Goal: Transaction & Acquisition: Purchase product/service

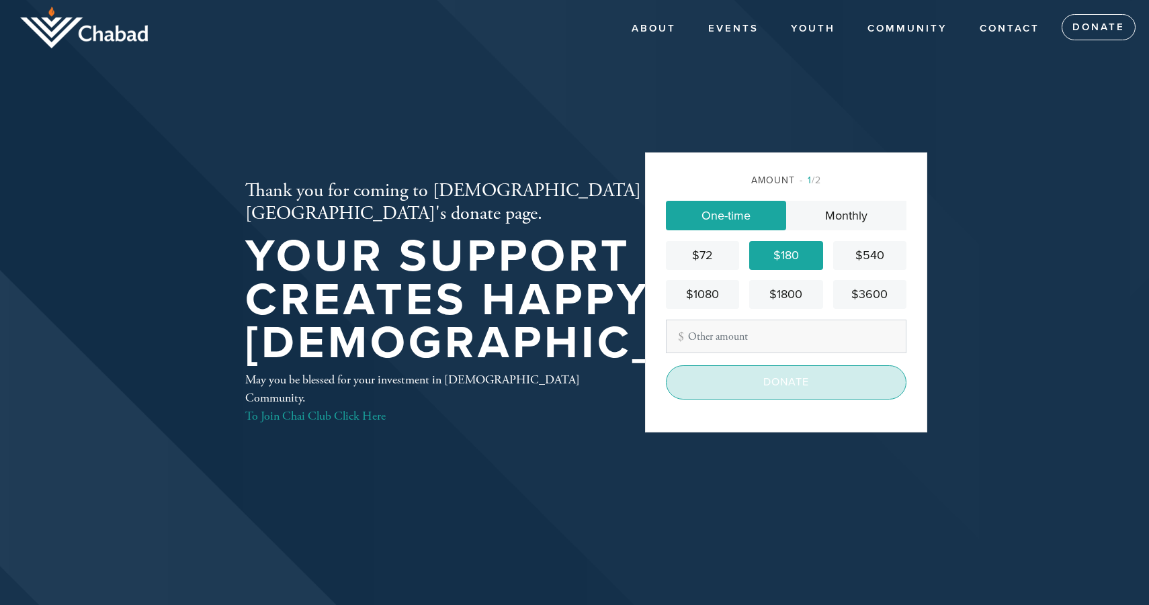
click at [810, 384] on input "Donate" at bounding box center [786, 383] width 241 height 34
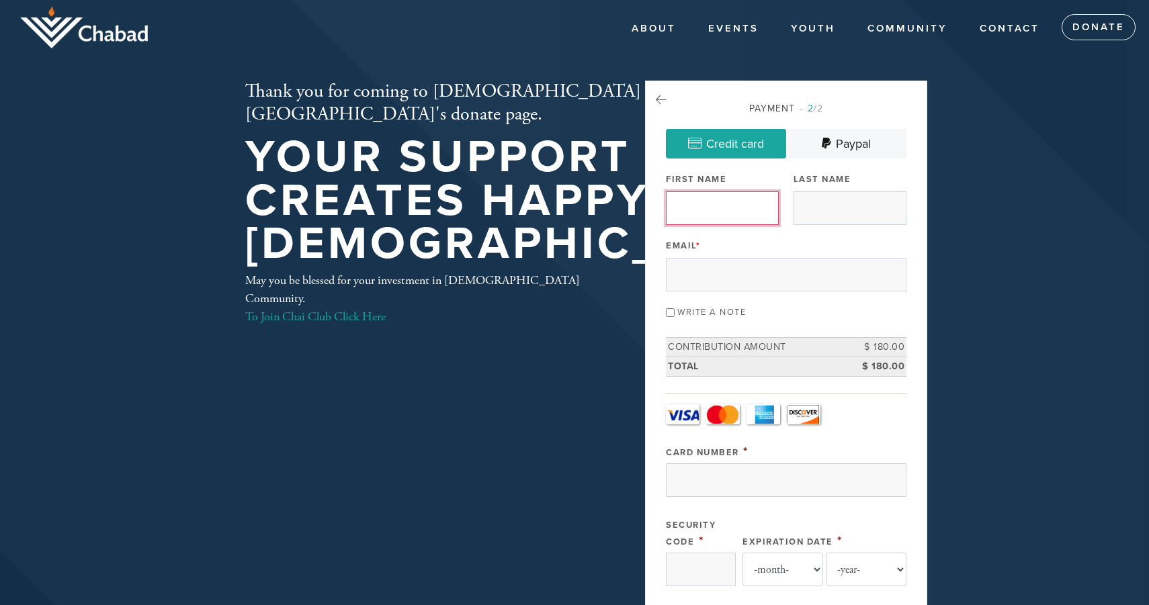
click at [747, 214] on input "First Name" at bounding box center [722, 209] width 113 height 34
type input "[PERSON_NAME]"
type input "[EMAIL_ADDRESS][DOMAIN_NAME]"
type input "[STREET_ADDRESS]"
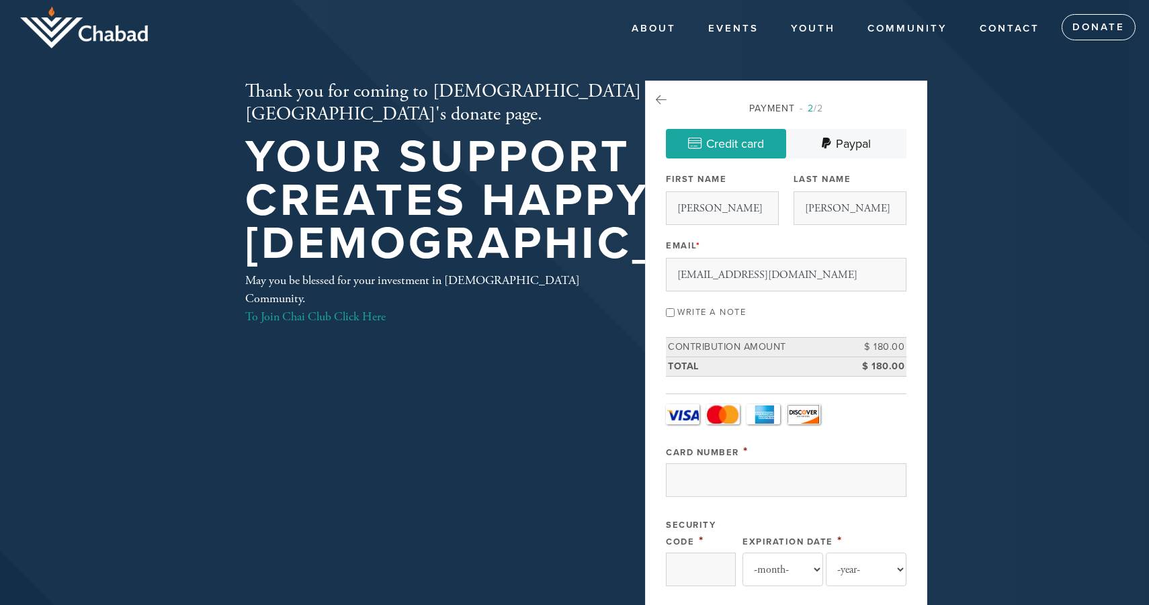
type input "PALO ALTO"
type input "[GEOGRAPHIC_DATA]"
type input "[US_STATE]"
type input "94306"
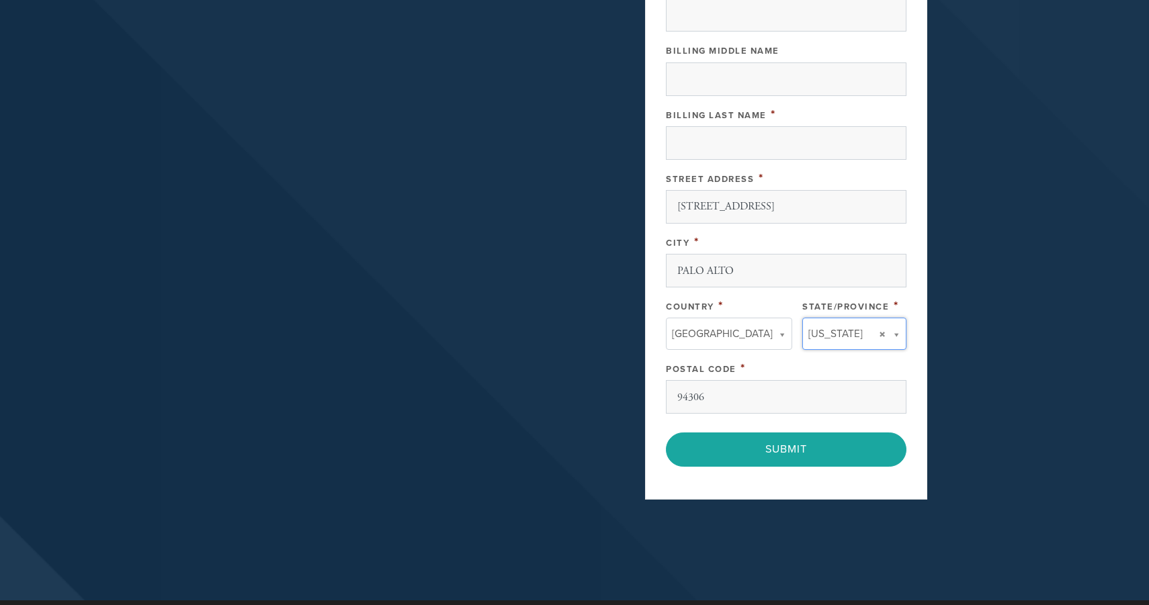
type input "[US_STATE]"
type input "[GEOGRAPHIC_DATA]"
type input "[US_STATE]"
type input "[GEOGRAPHIC_DATA]"
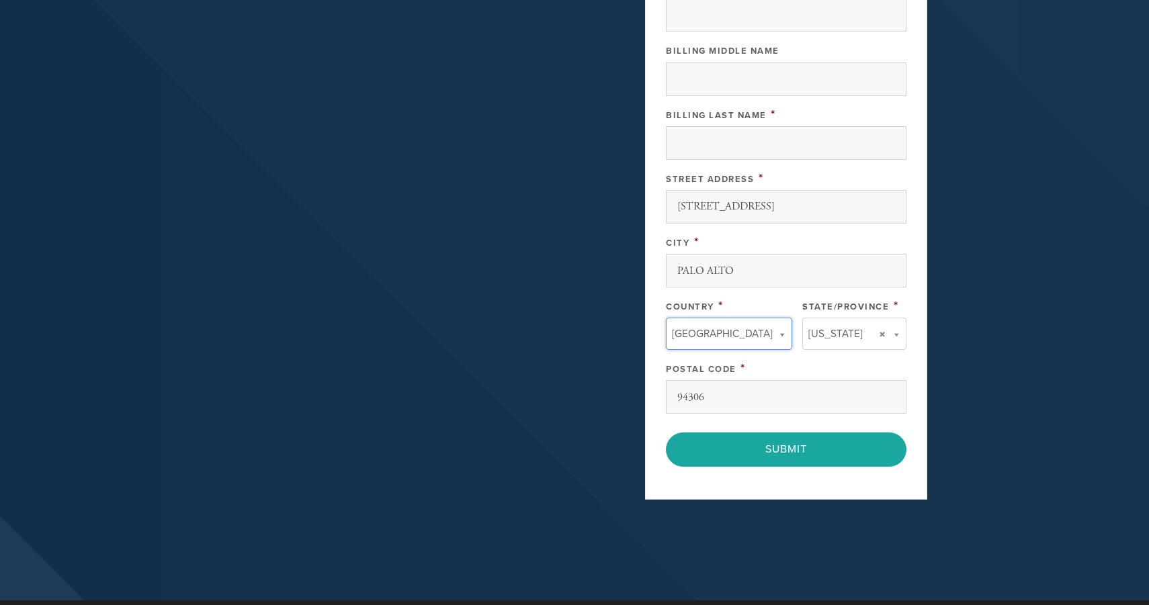
click at [809, 365] on div "Postal Code *" at bounding box center [786, 368] width 241 height 17
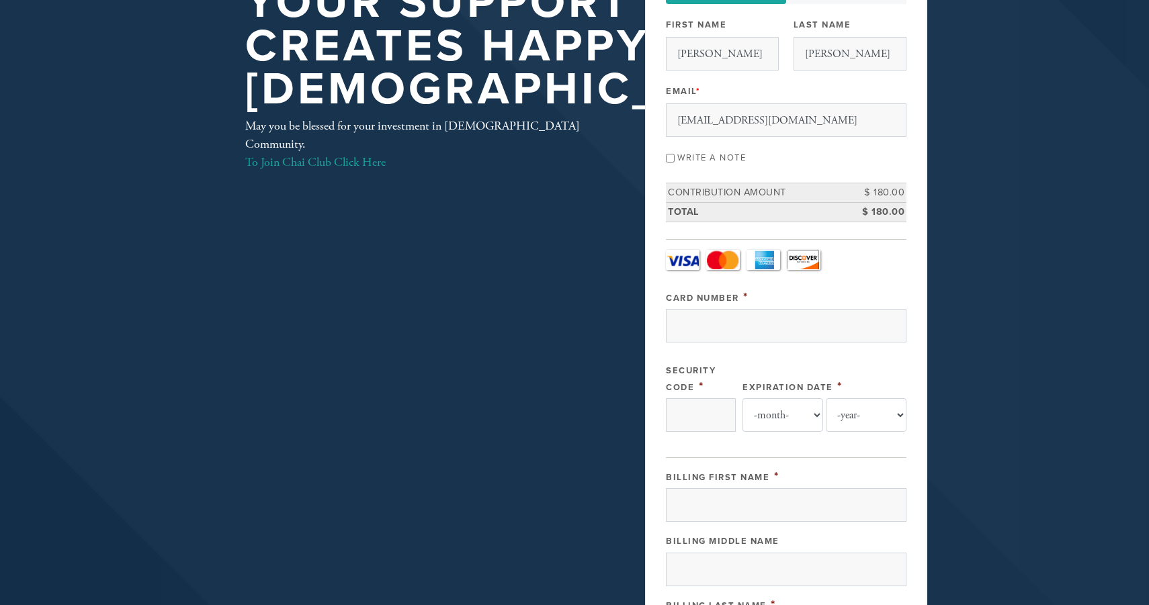
scroll to position [156, 0]
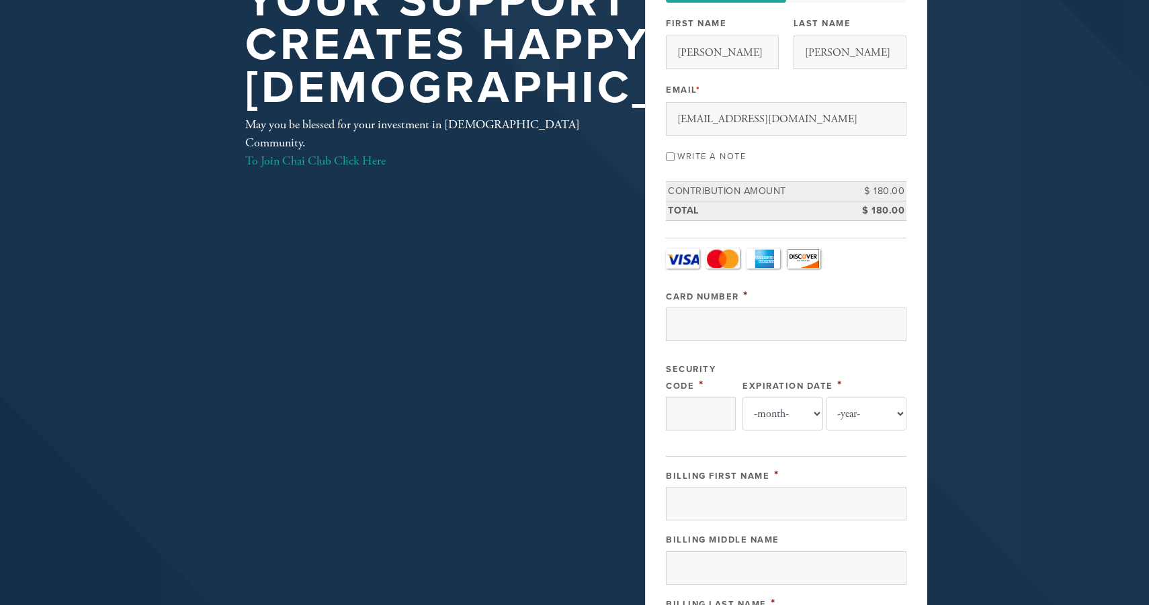
click at [671, 157] on input "Write a note" at bounding box center [670, 157] width 9 height 9
checkbox input "true"
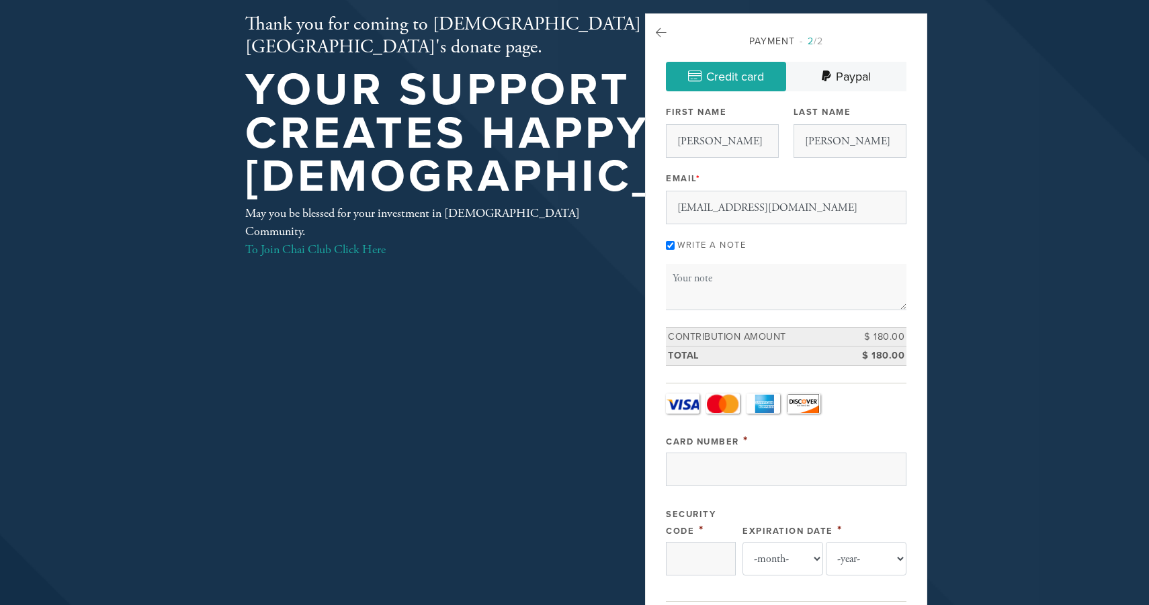
scroll to position [70, 0]
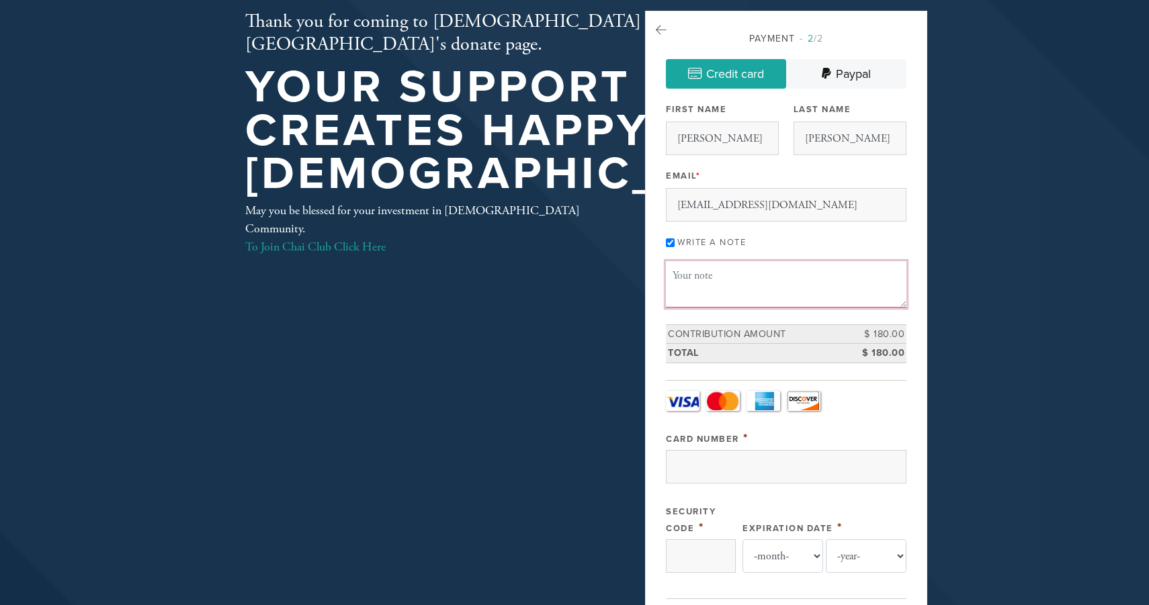
click at [677, 275] on textarea "Message or dedication" at bounding box center [786, 284] width 241 height 46
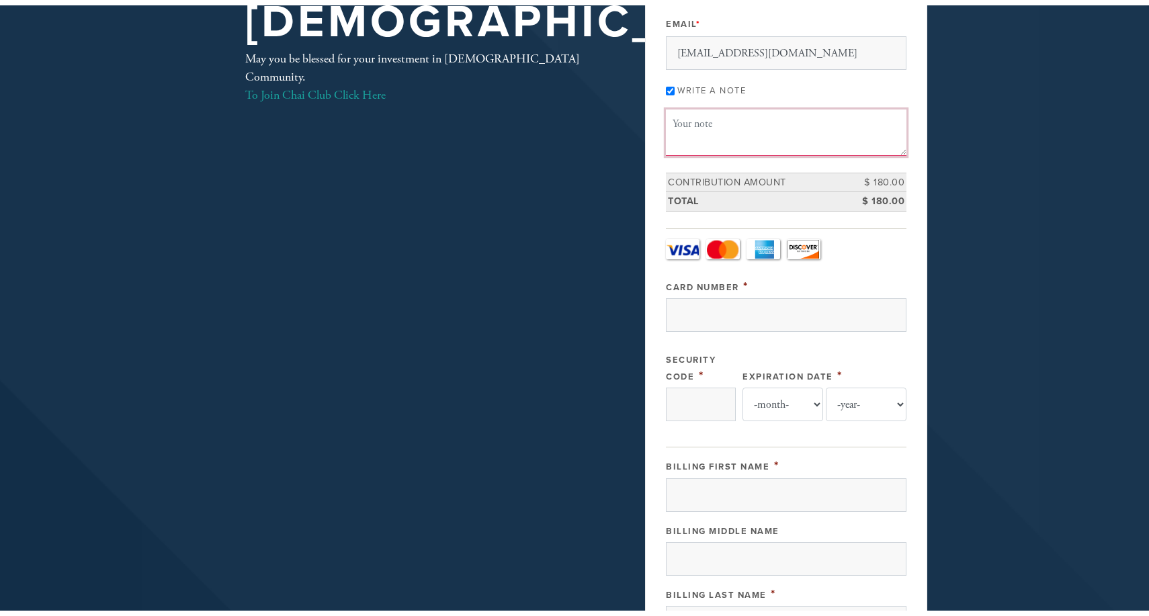
scroll to position [0, 0]
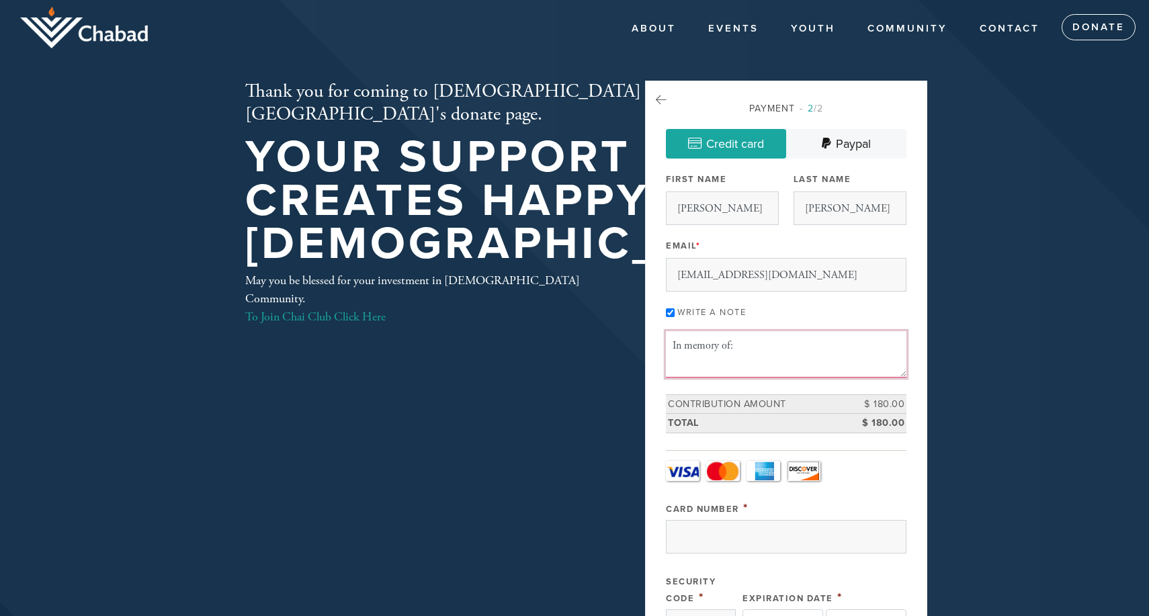
paste textarea "[PERSON_NAME], [PERSON_NAME], [PERSON_NAME], [PERSON_NAME], [PERSON_NAME], [PER…"
click at [736, 345] on textarea "In memory of: [PERSON_NAME], [PERSON_NAME], [PERSON_NAME], [PERSON_NAME], [PERS…" at bounding box center [786, 354] width 241 height 46
type textarea "In memory of: [PERSON_NAME], [PERSON_NAME], [PERSON_NAME], [PERSON_NAME], [PERS…"
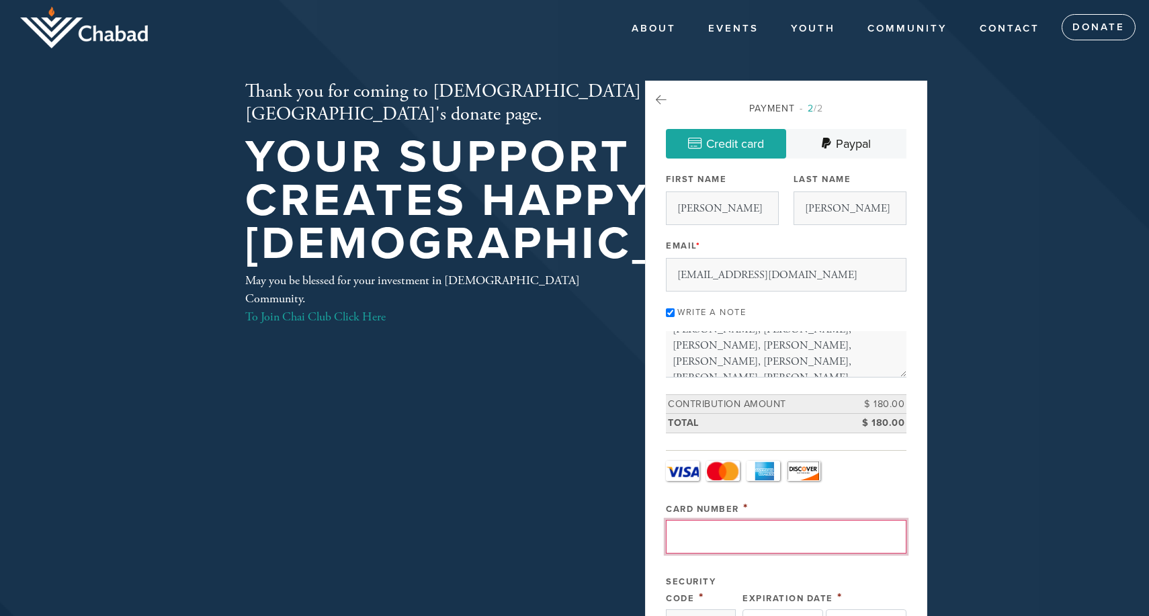
click at [692, 534] on input "Card Number" at bounding box center [786, 537] width 241 height 34
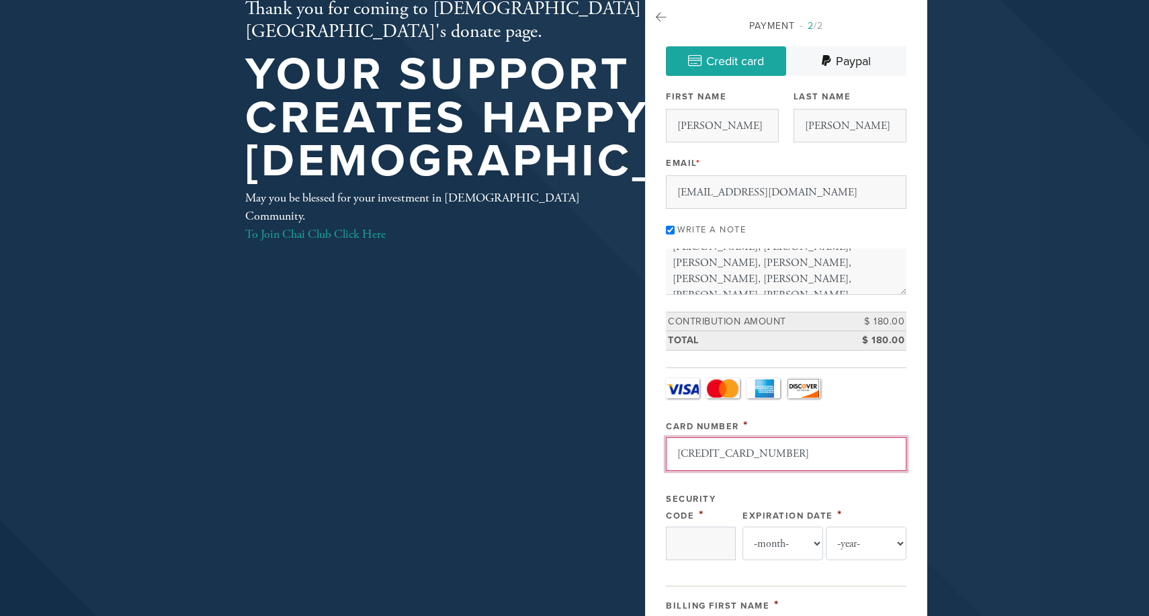
scroll to position [86, 0]
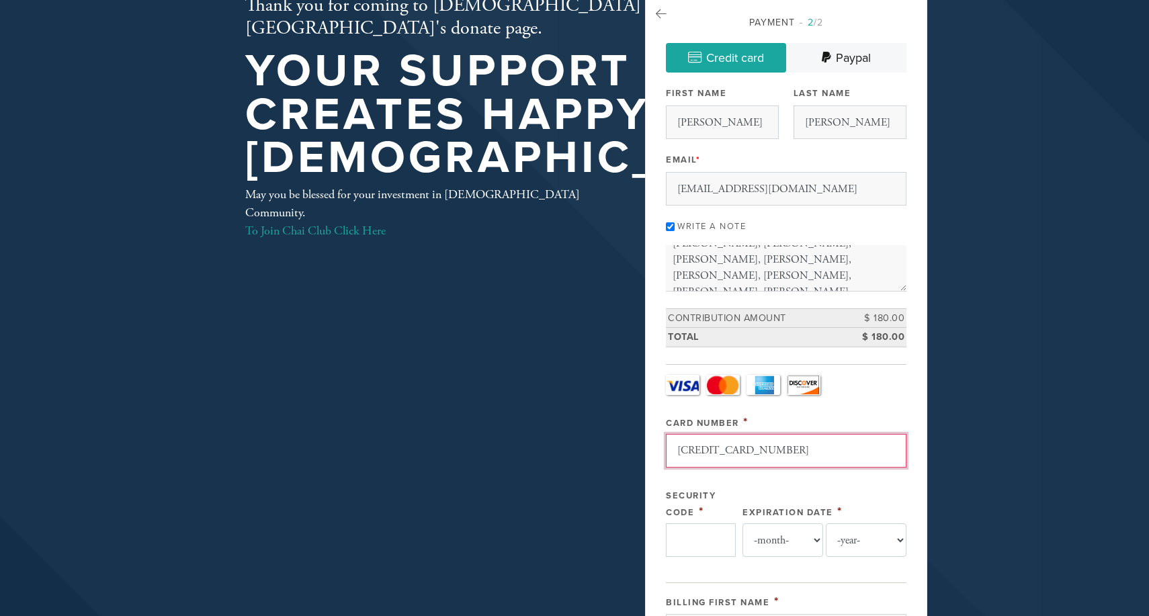
type input "[CREDIT_CARD_NUMBER]"
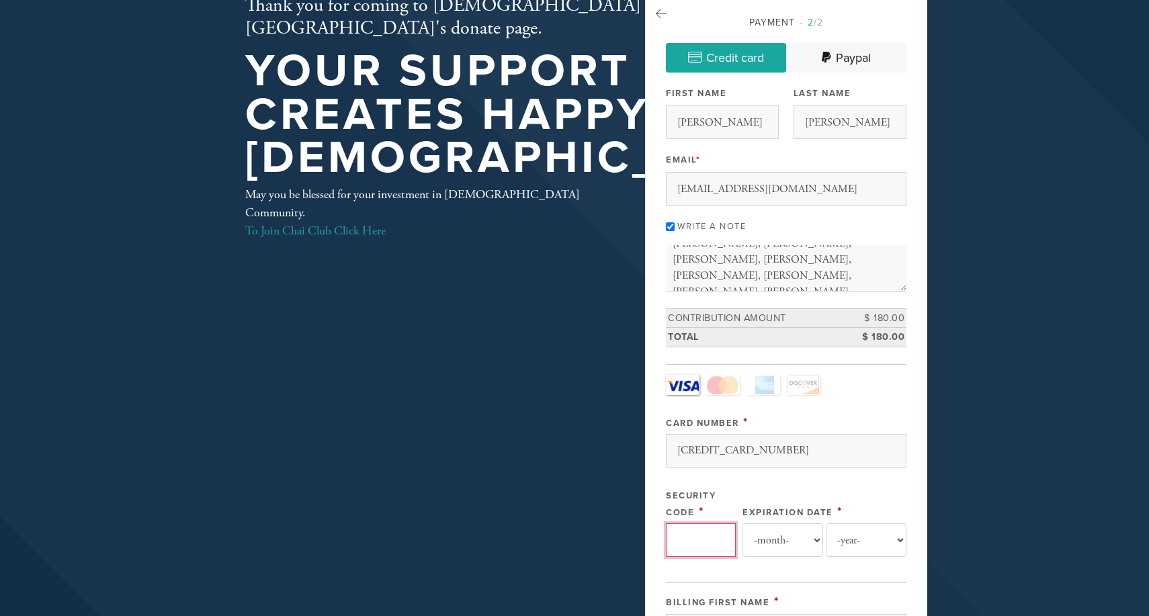
click at [686, 532] on input "Security Code" at bounding box center [701, 540] width 70 height 34
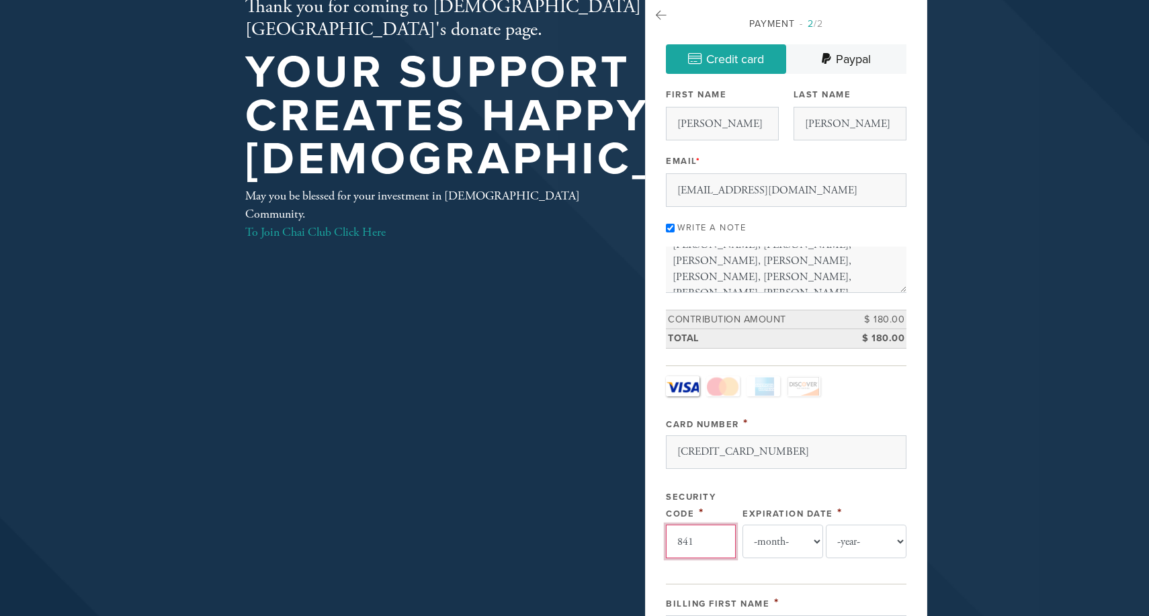
type input "841"
click at [815, 545] on select "-month- 01 02 03 04 05 06 07 08 09 10 11 12" at bounding box center [783, 542] width 81 height 34
select select "8"
click at [901, 540] on select "-year- 2025 2026 2027 2028 2029 2030 2031 2032 2033 2034 2035" at bounding box center [866, 542] width 81 height 34
select select "2026"
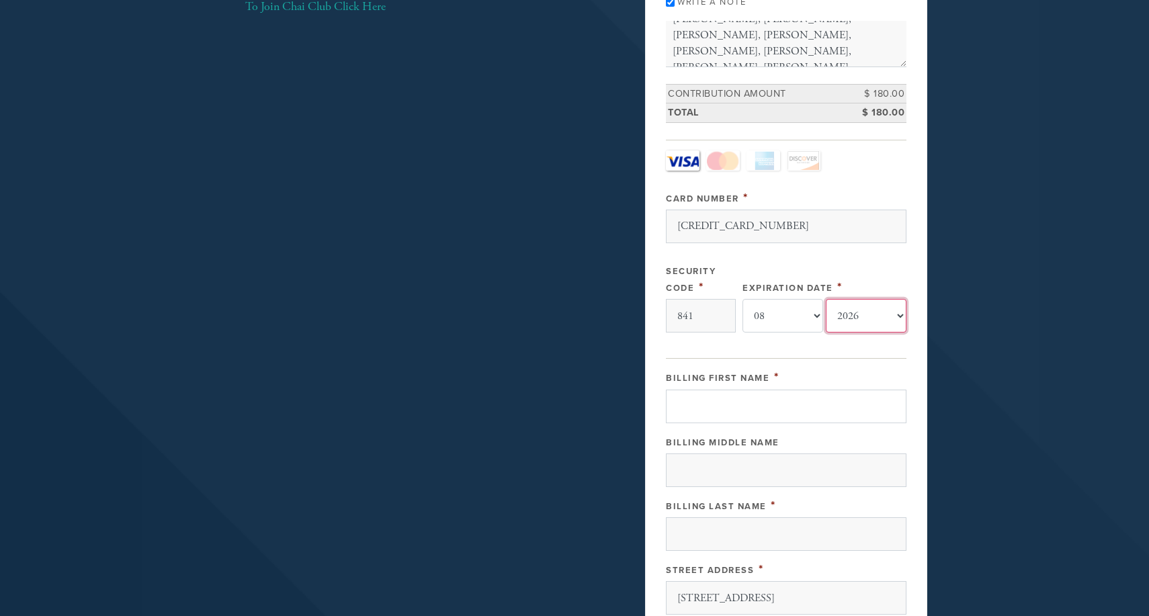
scroll to position [307, 0]
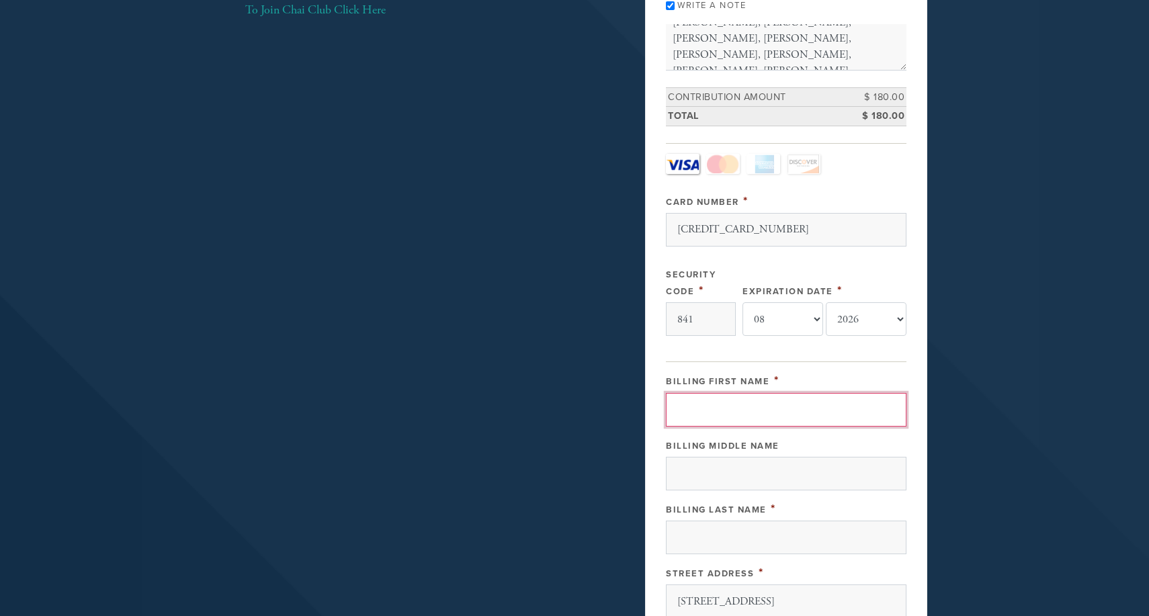
click at [689, 409] on input "Billing First Name" at bounding box center [786, 410] width 241 height 34
type input "[PERSON_NAME]"
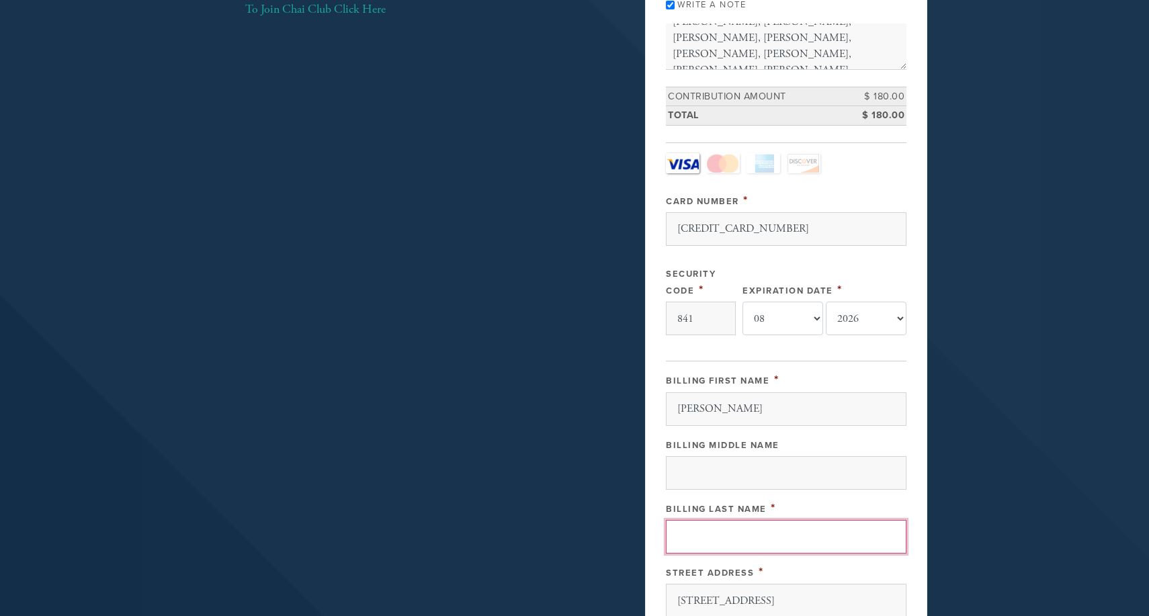
click at [681, 534] on input "Billing Last Name" at bounding box center [786, 537] width 241 height 34
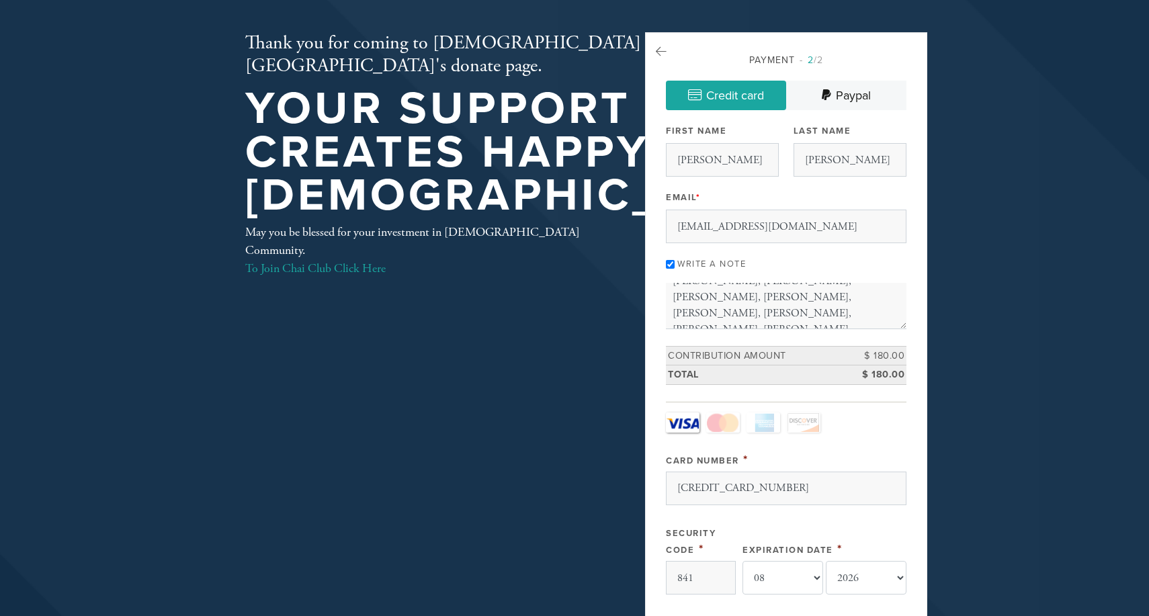
scroll to position [46, 0]
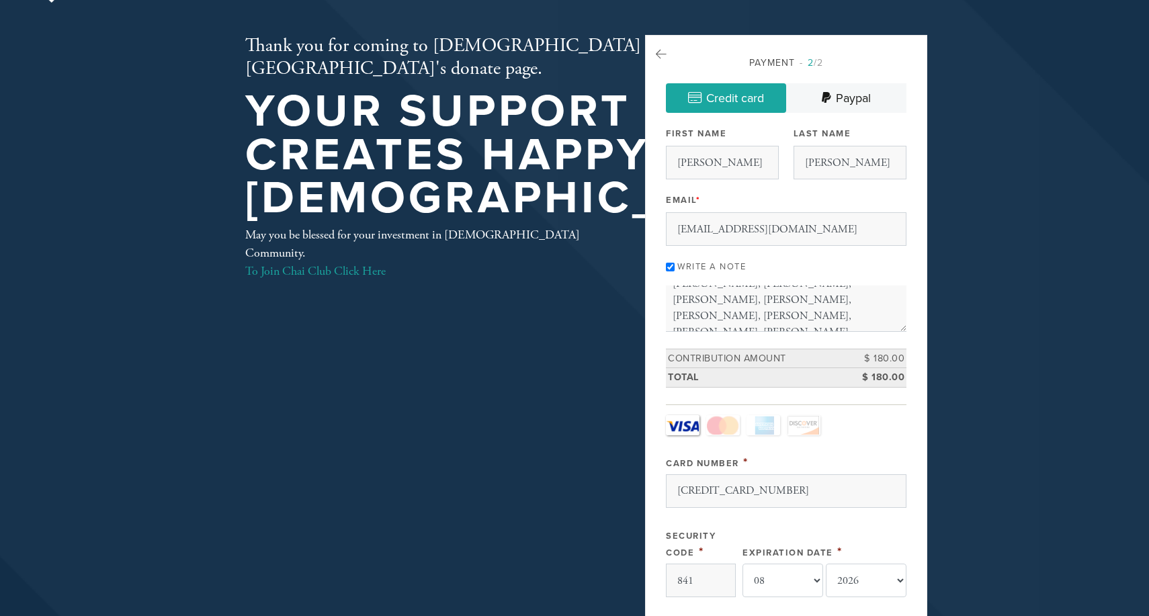
type input "[PERSON_NAME]"
click at [888, 357] on td "$ 180.00" at bounding box center [876, 358] width 60 height 19
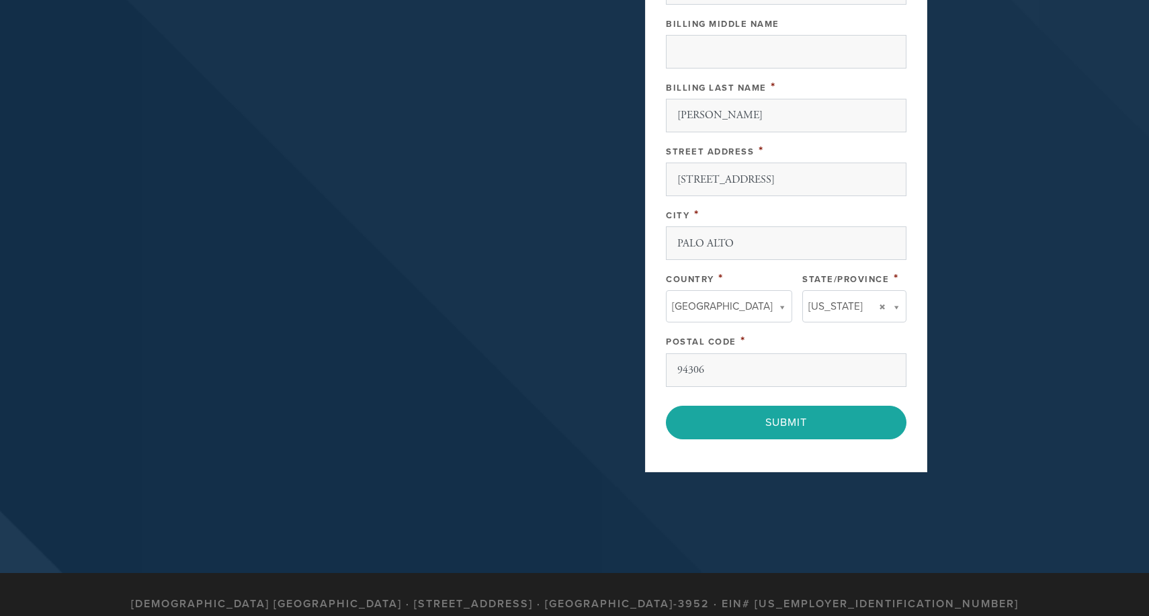
scroll to position [730, 0]
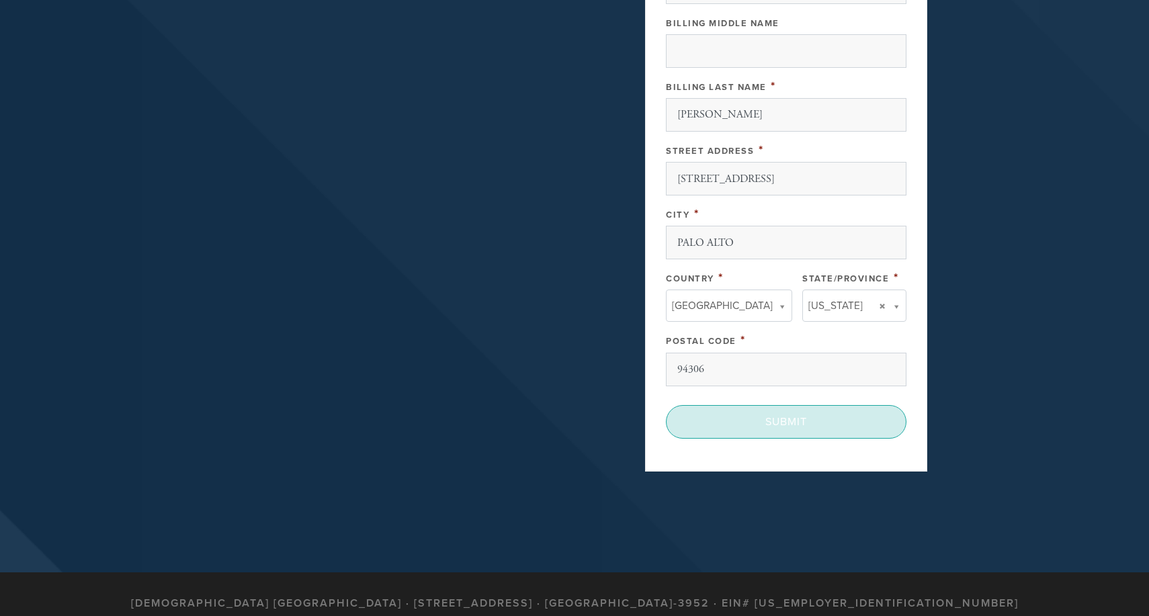
click at [839, 425] on input "Submit" at bounding box center [786, 422] width 241 height 34
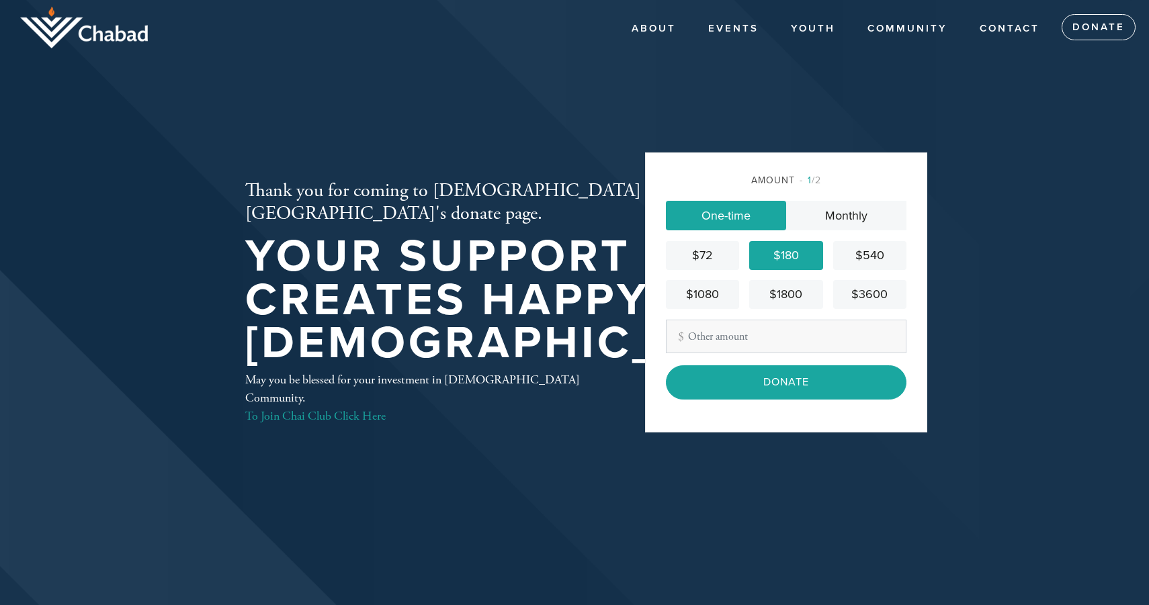
scroll to position [4, 0]
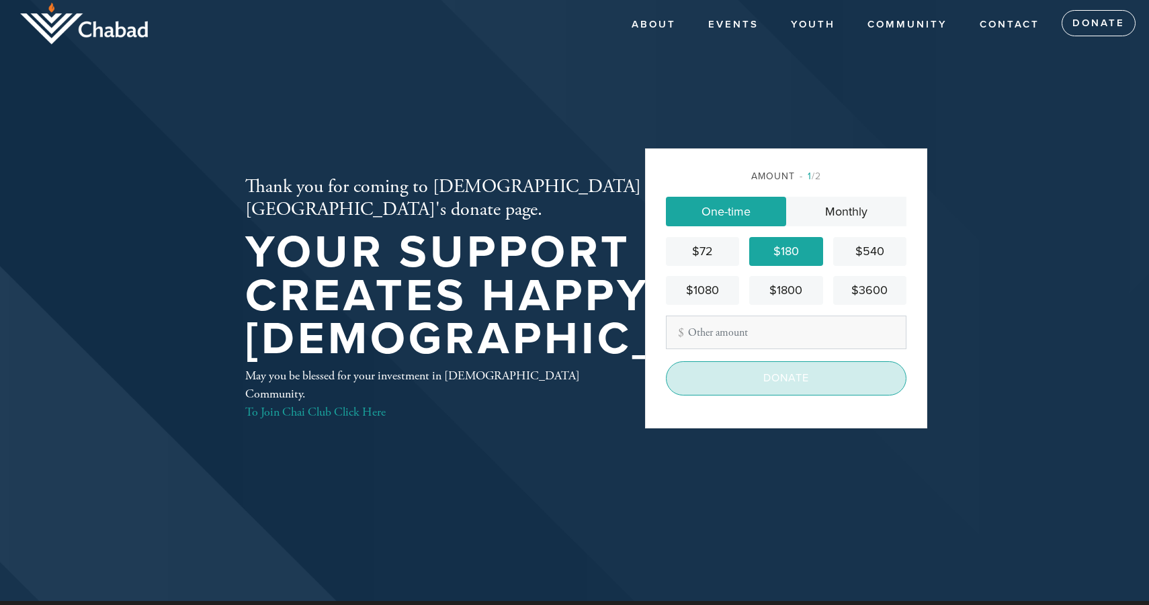
click at [835, 372] on input "Donate" at bounding box center [786, 379] width 241 height 34
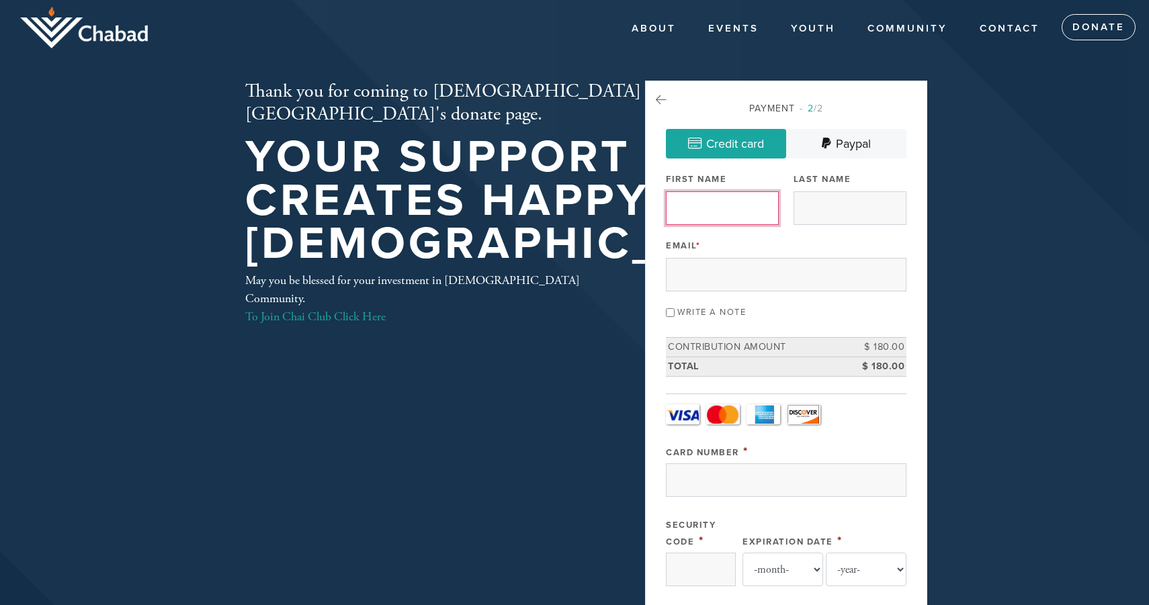
click at [685, 202] on input "First Name" at bounding box center [722, 209] width 113 height 34
type input "[PERSON_NAME]"
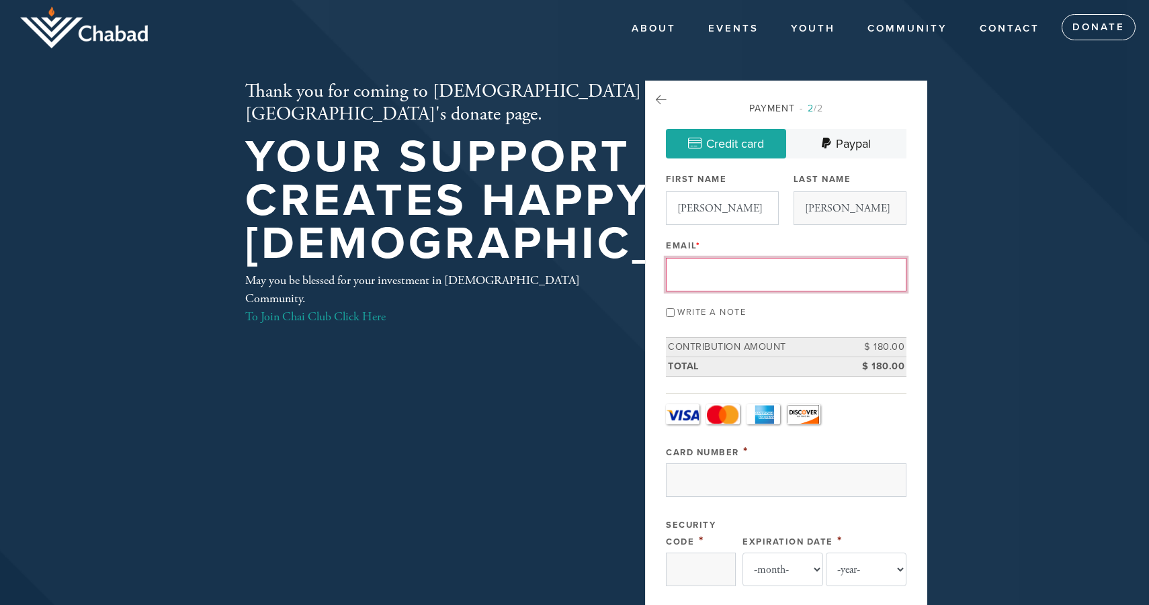
type input "[EMAIL_ADDRESS][DOMAIN_NAME]"
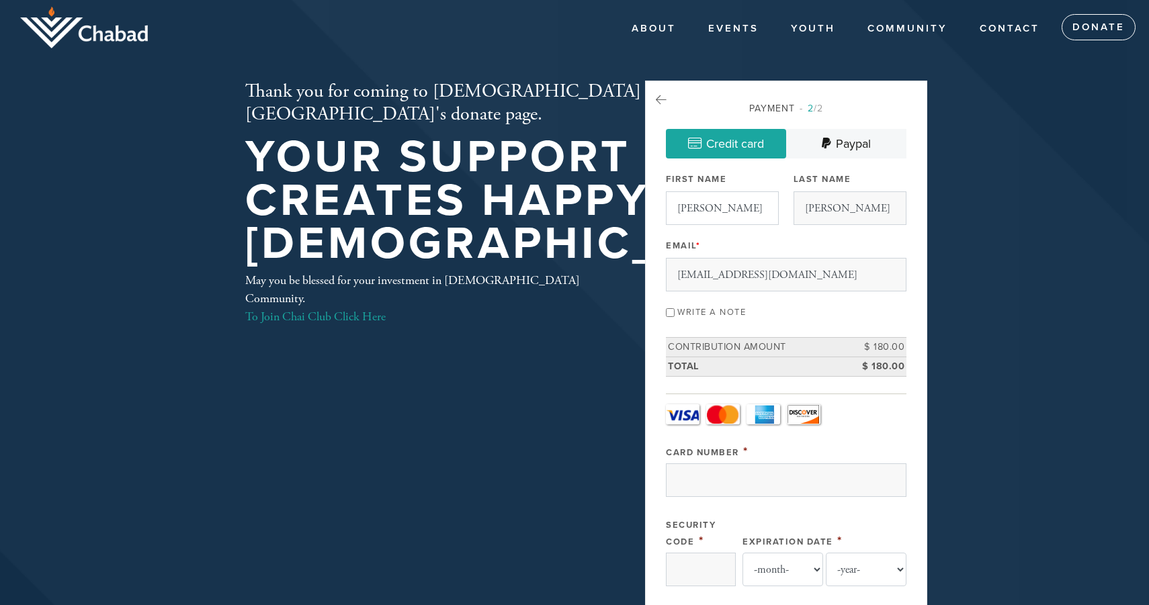
type input "[STREET_ADDRESS]"
type input "PALO ALTO"
type input "[GEOGRAPHIC_DATA]"
type input "[US_STATE]"
type input "94306"
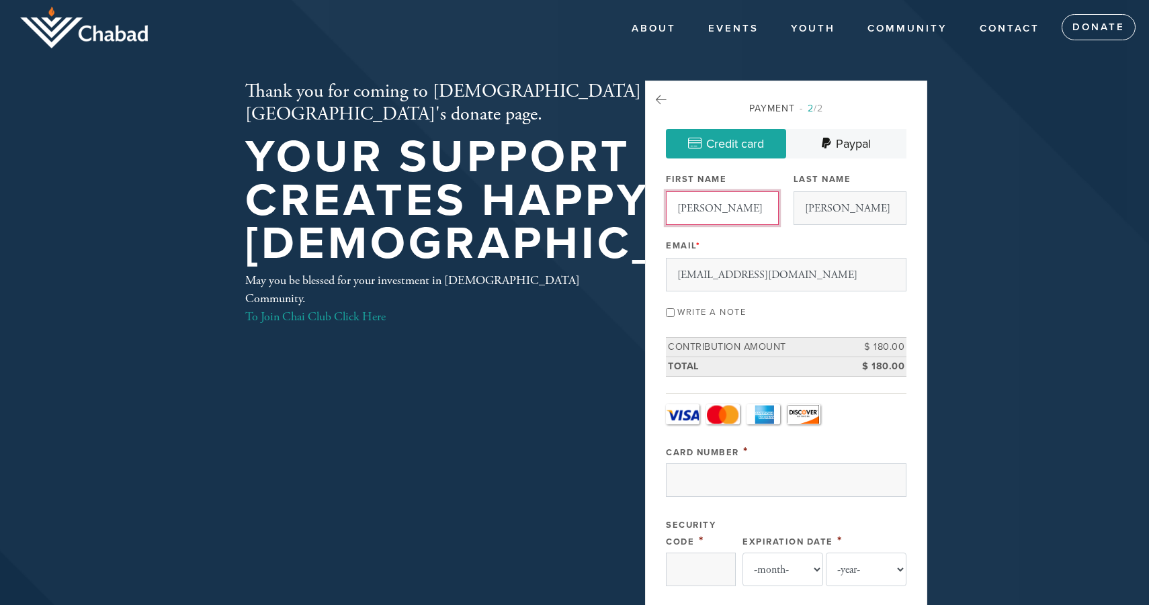
scroll to position [645, 0]
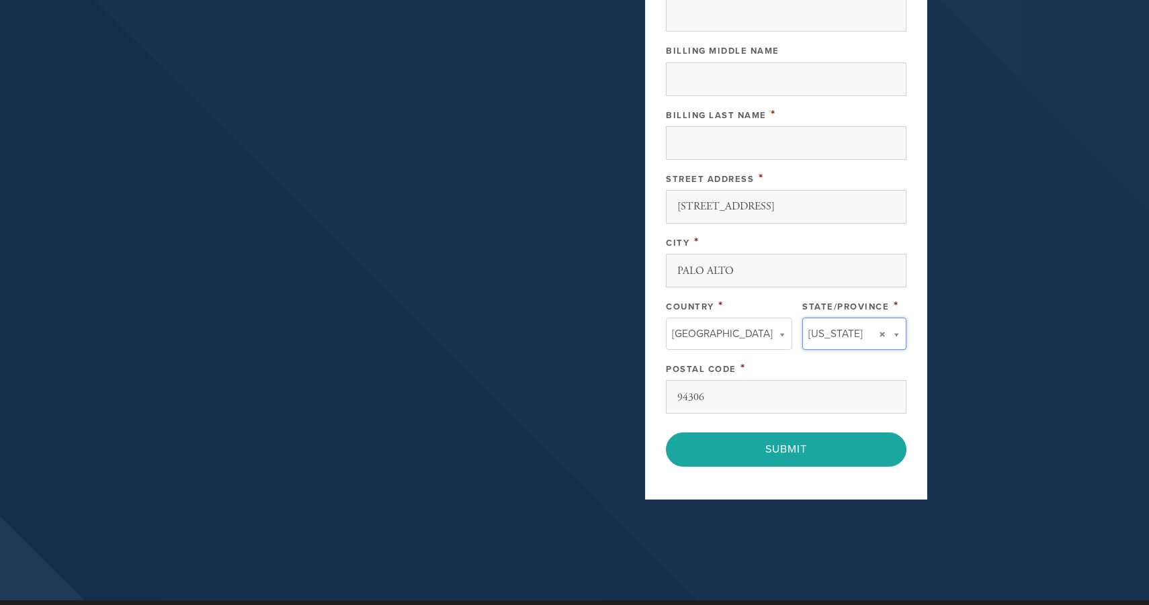
type input "[US_STATE]"
type input "[GEOGRAPHIC_DATA]"
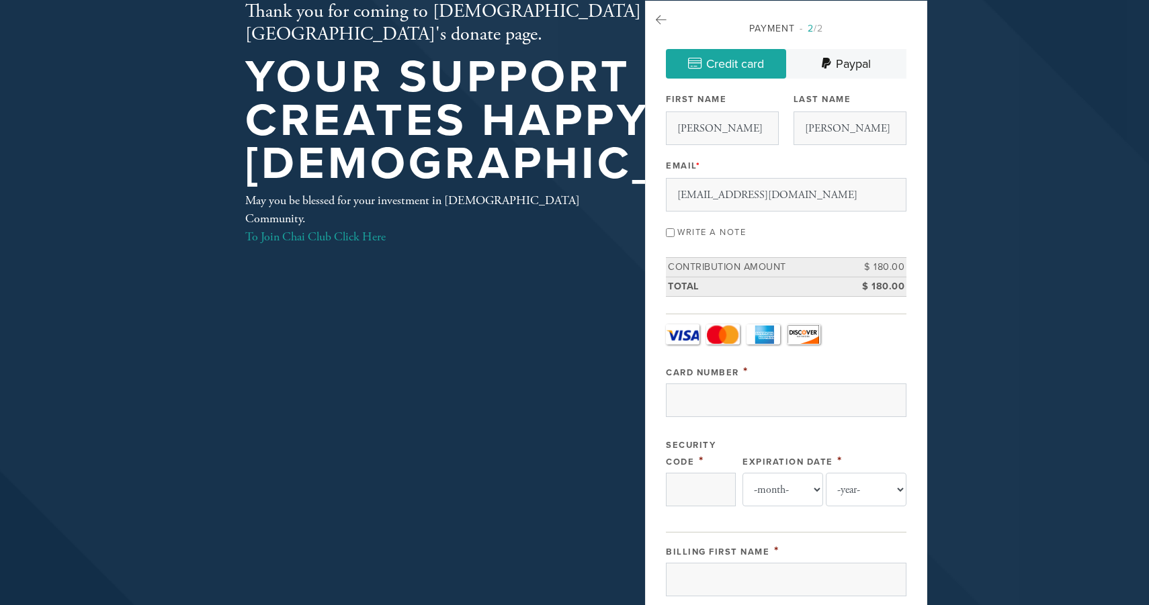
scroll to position [83, 0]
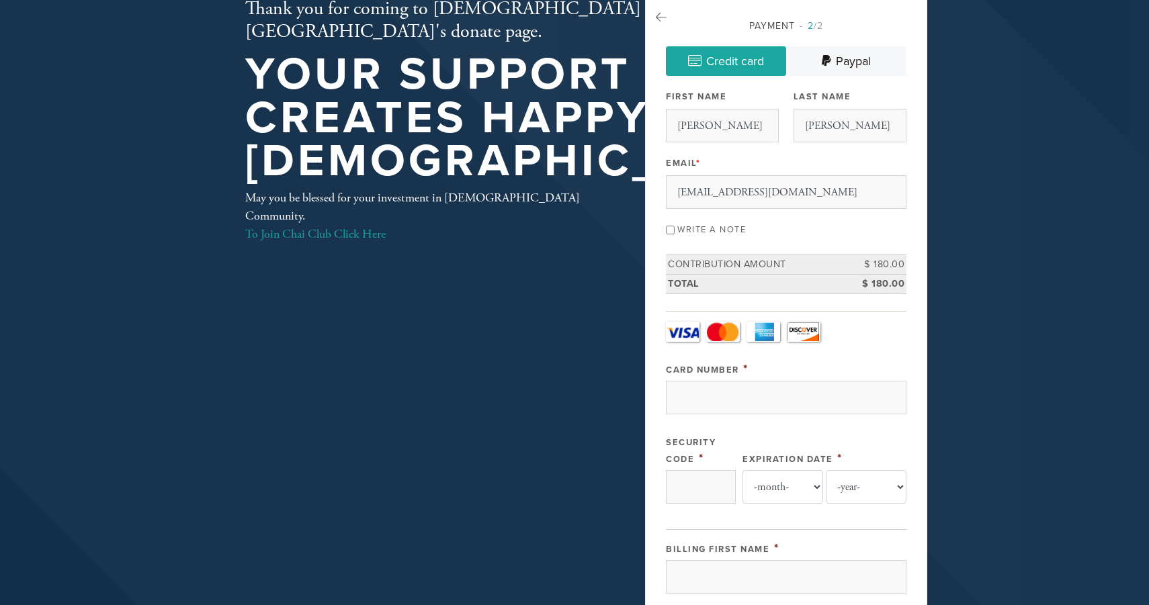
click at [673, 230] on input "Write a note" at bounding box center [670, 230] width 9 height 9
checkbox input "true"
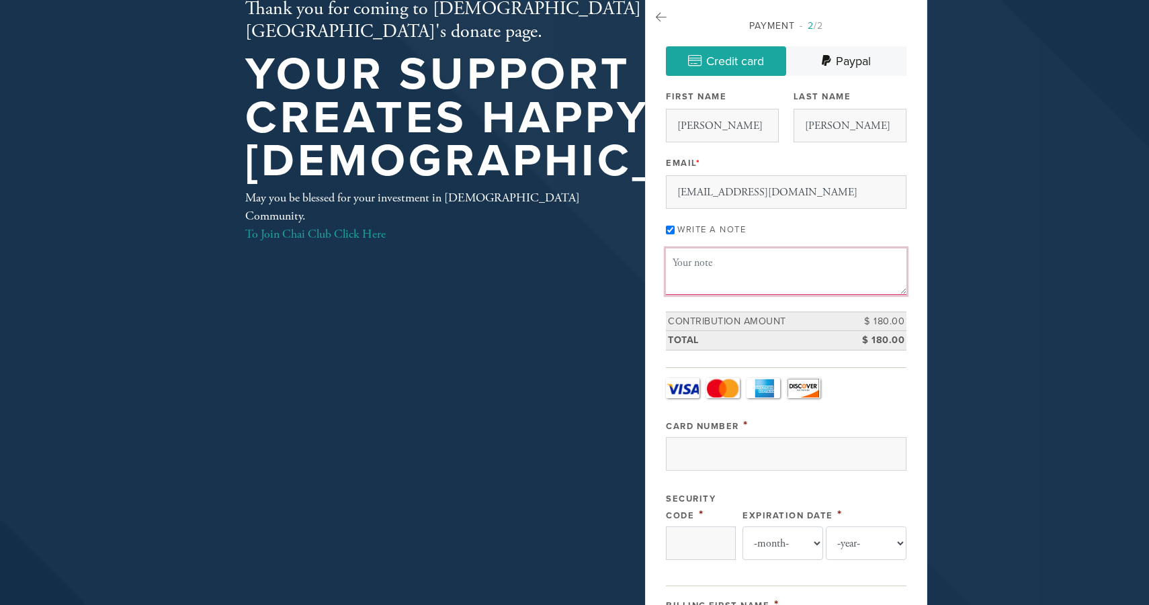
click at [679, 263] on textarea "Message or dedication" at bounding box center [786, 272] width 241 height 46
paste textarea "donation for yizkor"
paste textarea "[PERSON_NAME], [PERSON_NAME], [PERSON_NAME], [PERSON_NAME], [PERSON_NAME], [PER…"
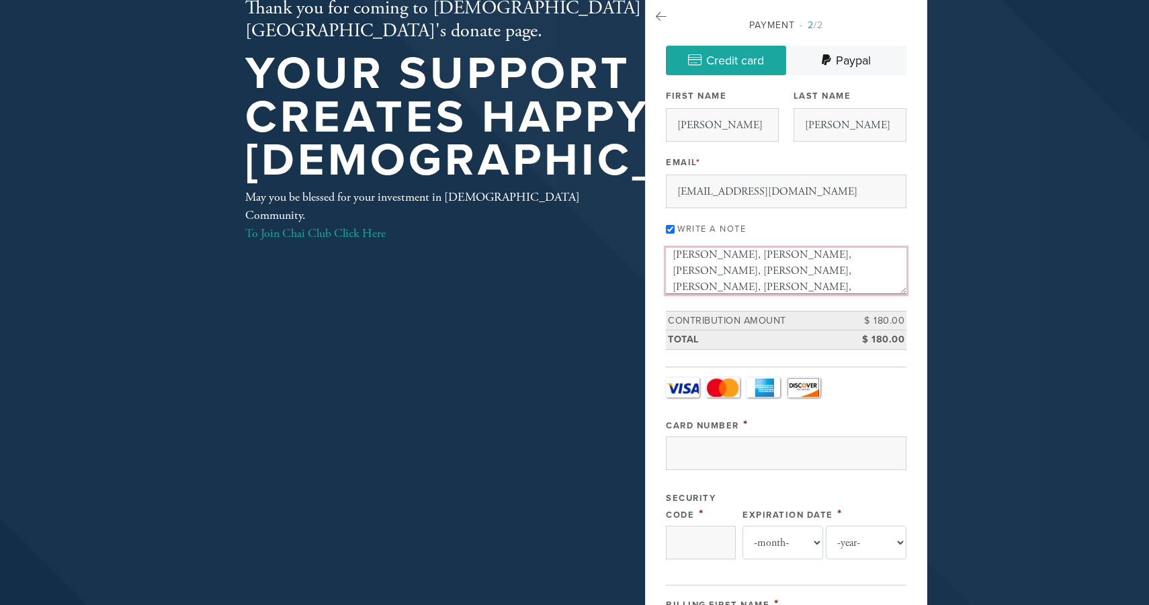
scroll to position [0, 0]
type textarea "Yizkor tzedakah for: Lev Gelman, Zinaida Klebanova, Mikhail Raikhlin, Genrietta…"
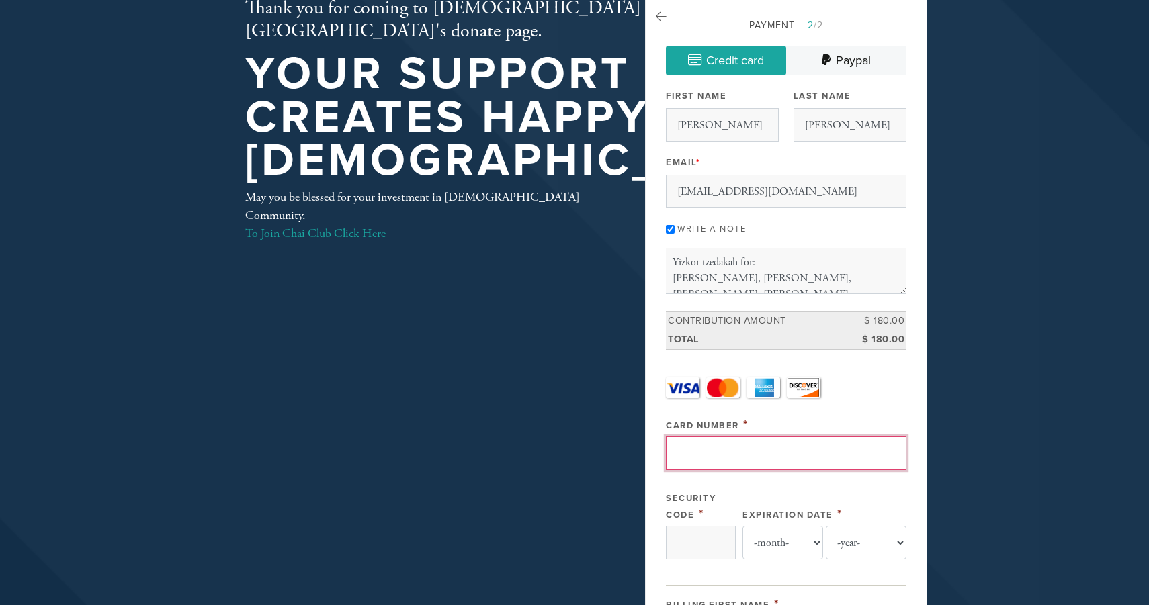
click at [688, 445] on input "Card Number" at bounding box center [786, 454] width 241 height 34
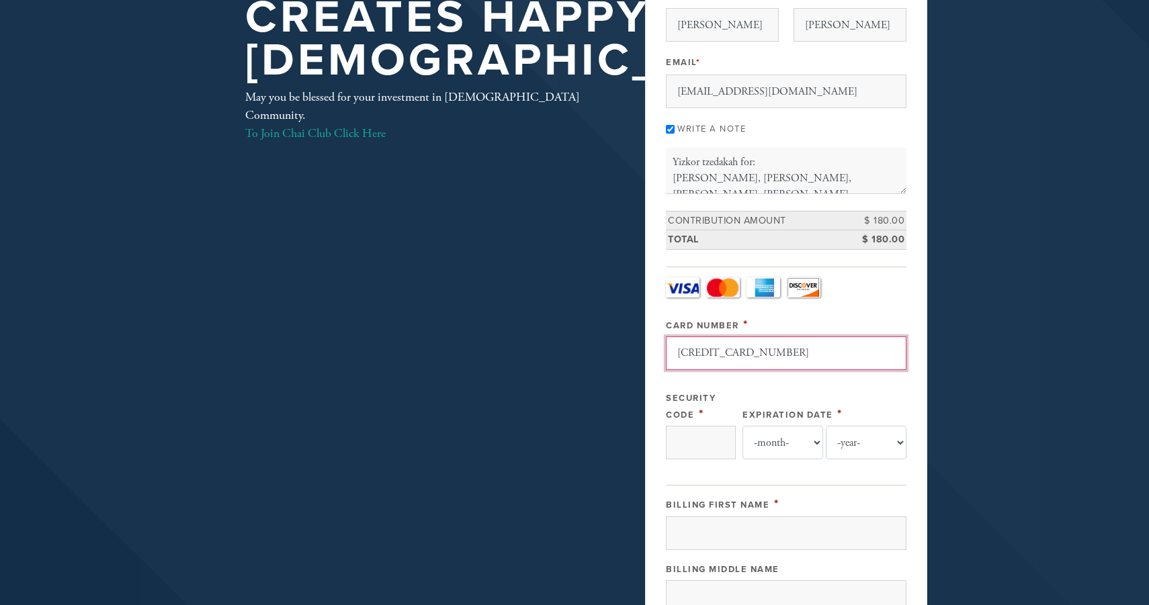
scroll to position [187, 0]
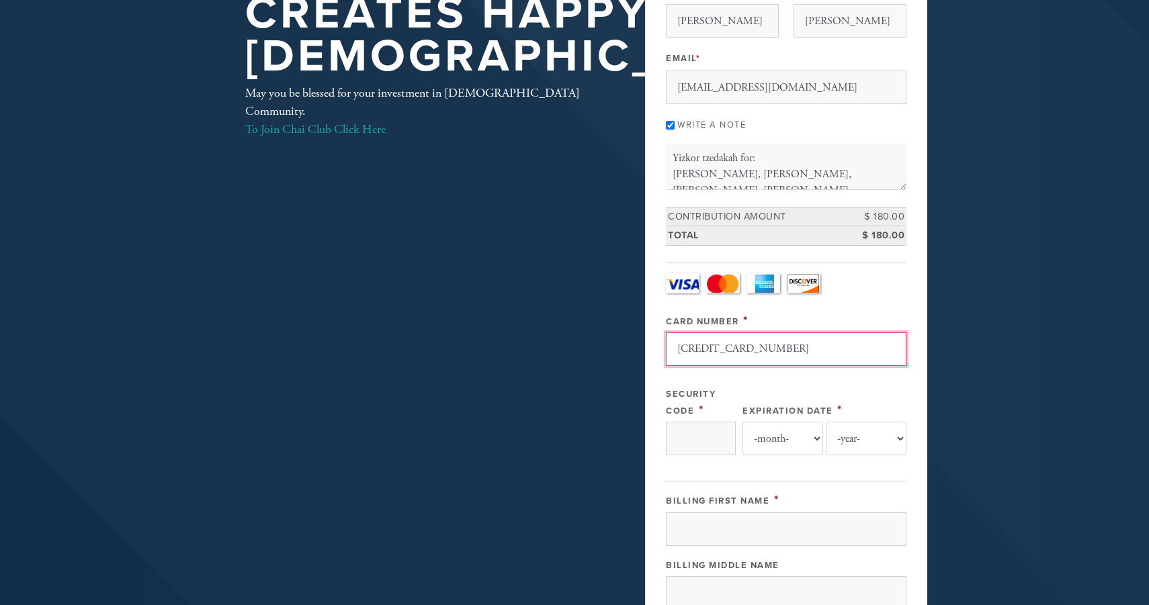
type input "[CREDIT_CARD_NUMBER]"
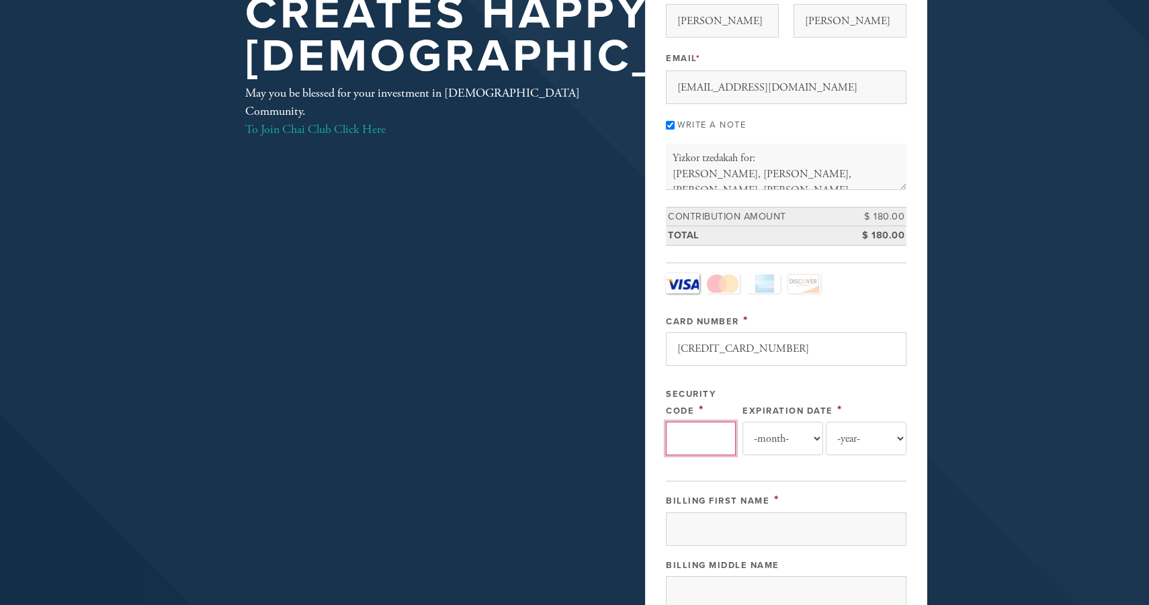
click at [684, 446] on input "Security Code" at bounding box center [701, 439] width 70 height 34
type input "841"
click at [817, 437] on select "-month- 01 02 03 04 05 06 07 08 09 10 11 12" at bounding box center [783, 439] width 81 height 34
select select "8"
click at [900, 438] on select "-year- 2025 2026 2027 2028 2029 2030 2031 2032 2033 2034 2035" at bounding box center [866, 439] width 81 height 34
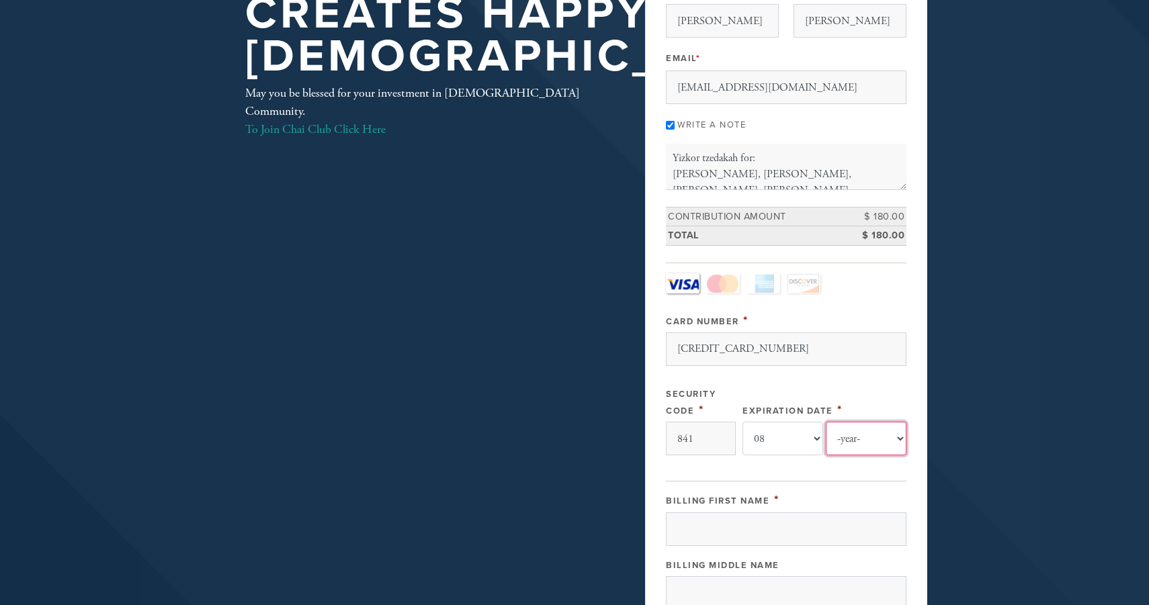
select select "2026"
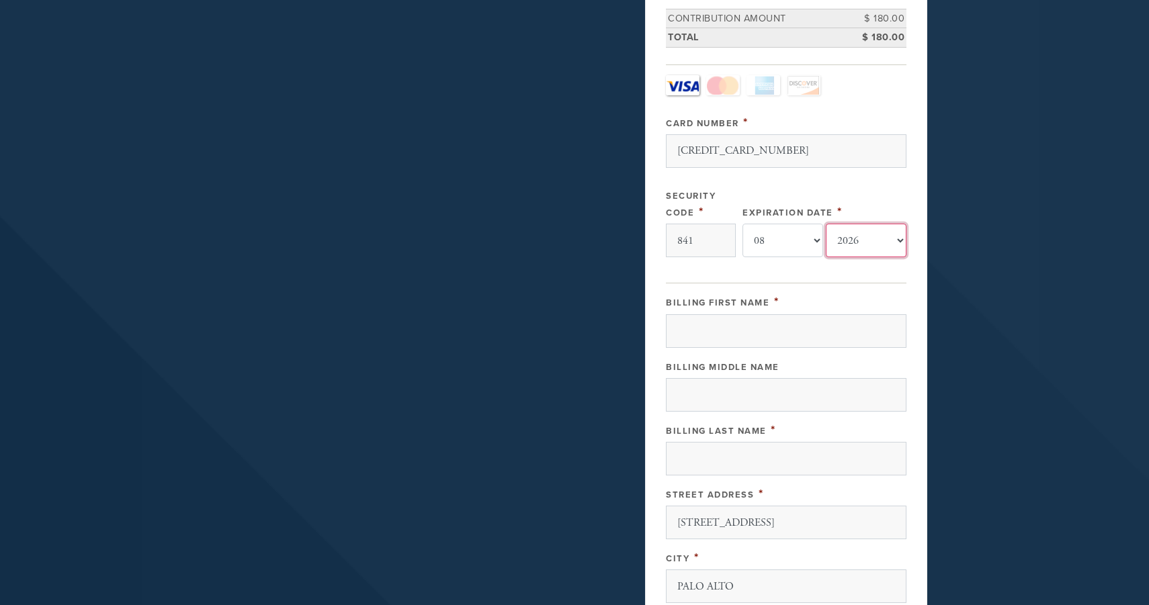
scroll to position [390, 0]
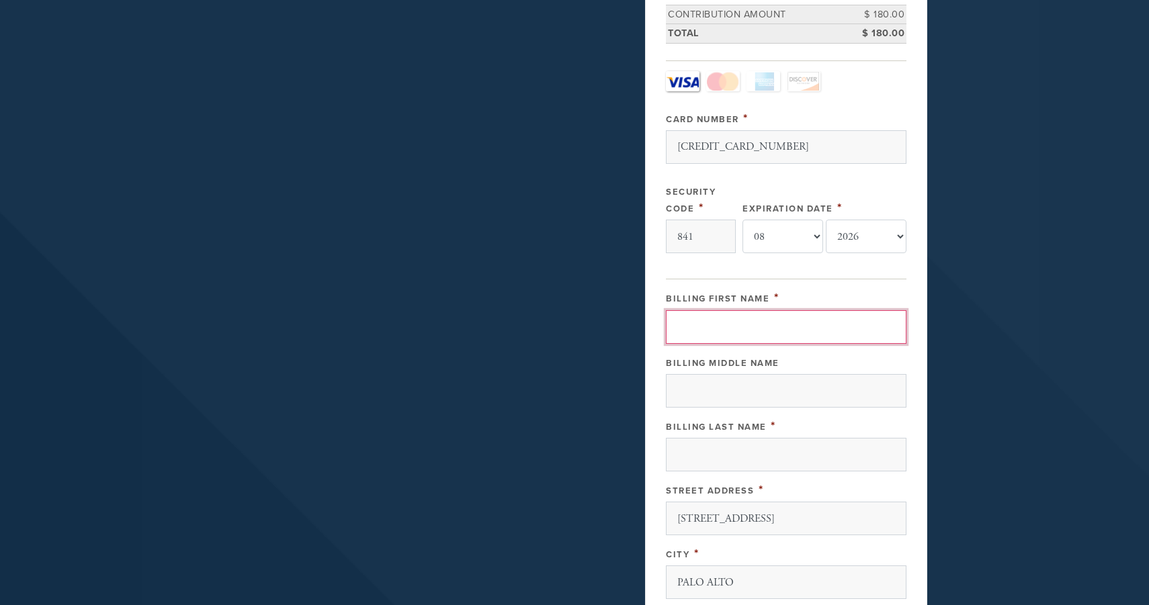
click at [681, 323] on input "Billing First Name" at bounding box center [786, 327] width 241 height 34
type input "[PERSON_NAME]"
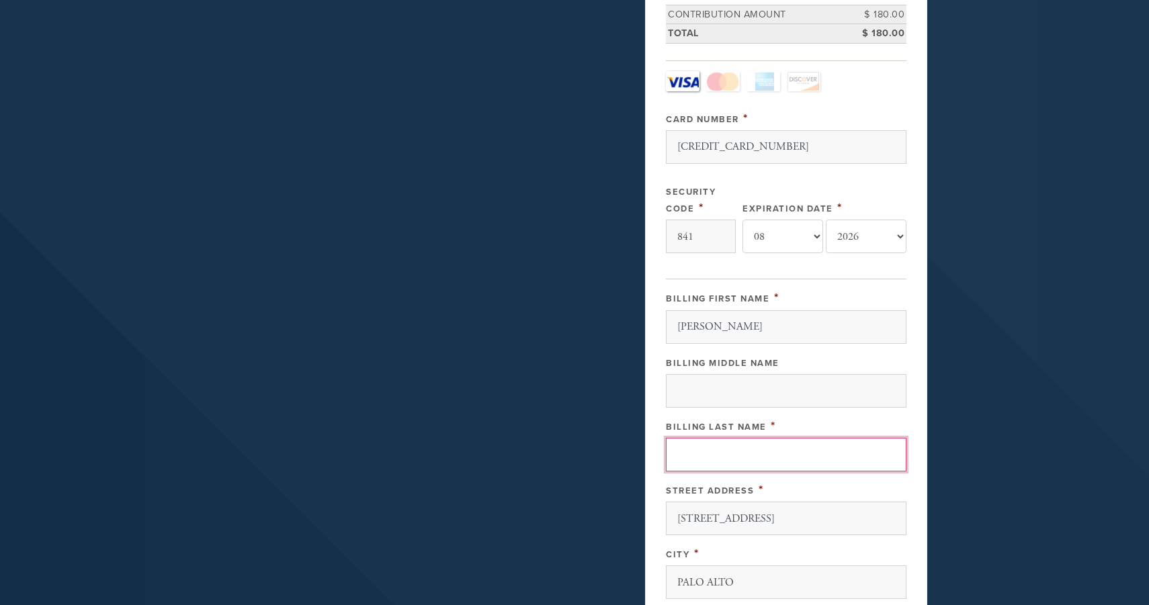
click at [683, 460] on input "Billing Last Name" at bounding box center [786, 455] width 241 height 34
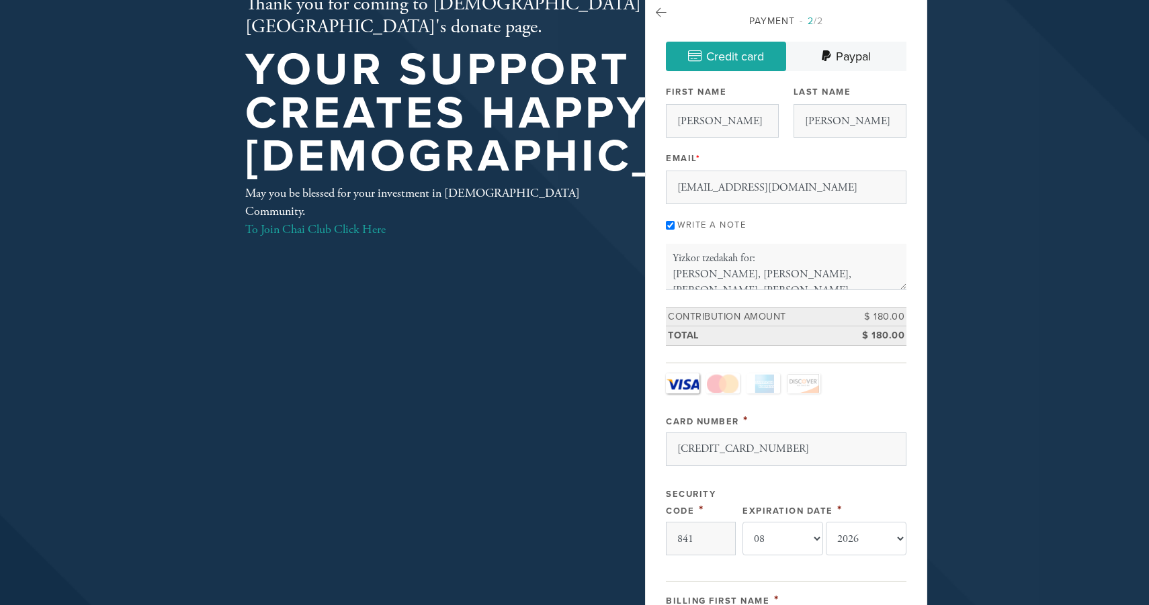
scroll to position [86, 0]
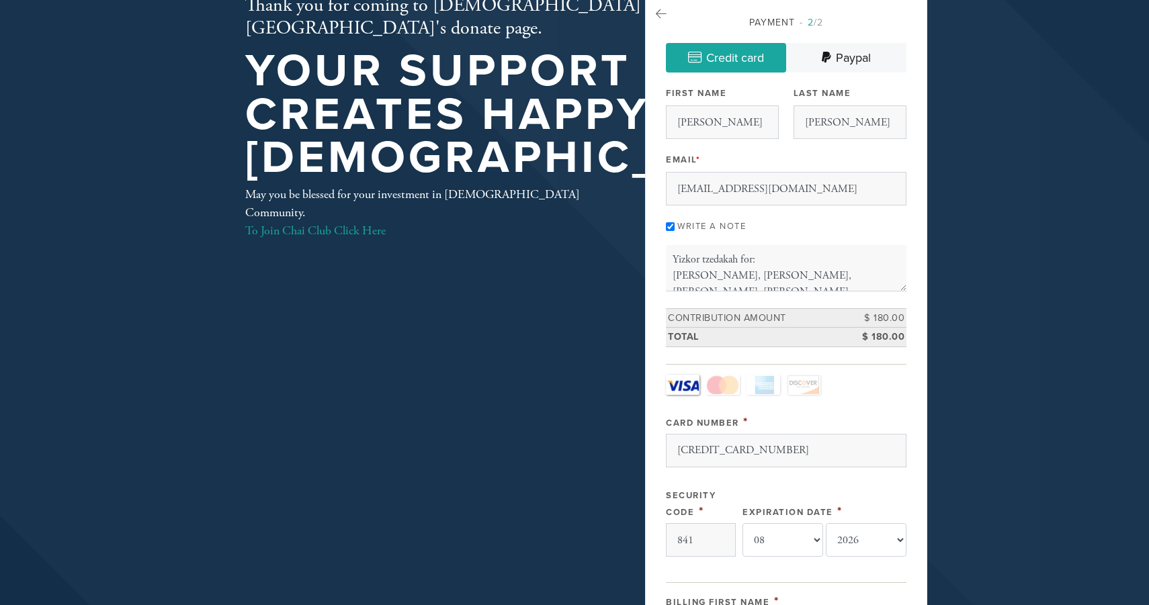
type input "[PERSON_NAME]"
click at [888, 316] on td "$ 180.00" at bounding box center [876, 317] width 60 height 19
click at [894, 316] on td "$ 180.00" at bounding box center [876, 317] width 60 height 19
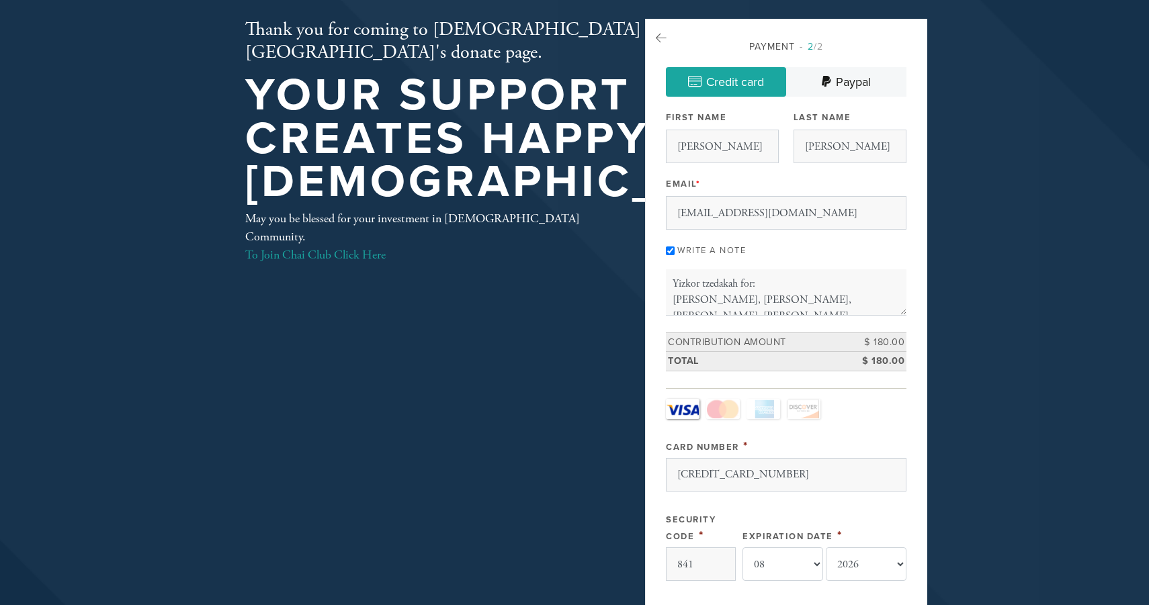
scroll to position [64, 0]
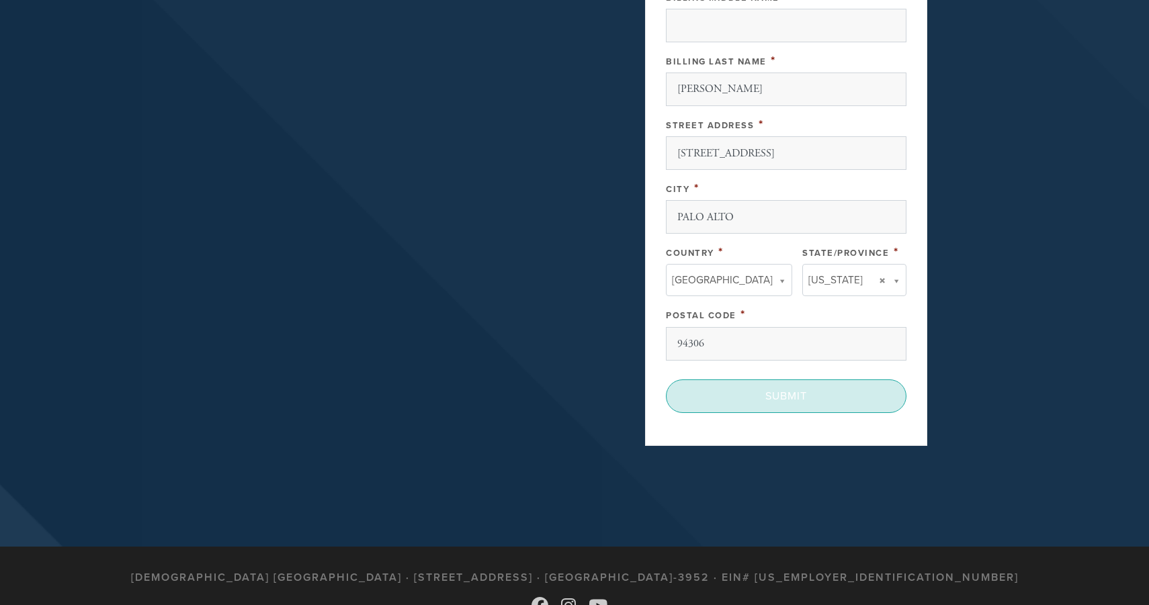
click at [847, 407] on input "Submit" at bounding box center [786, 397] width 241 height 34
